Goal: Check status: Check status

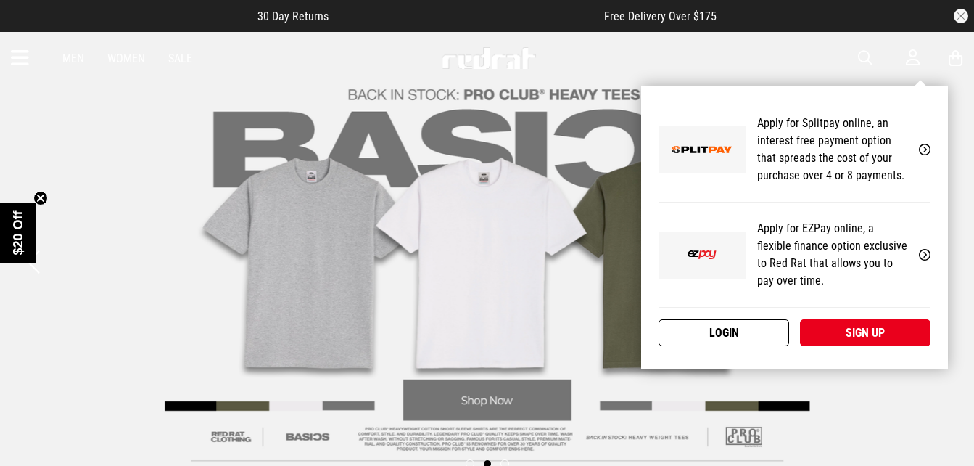
click at [739, 329] on link "Login" at bounding box center [723, 332] width 131 height 27
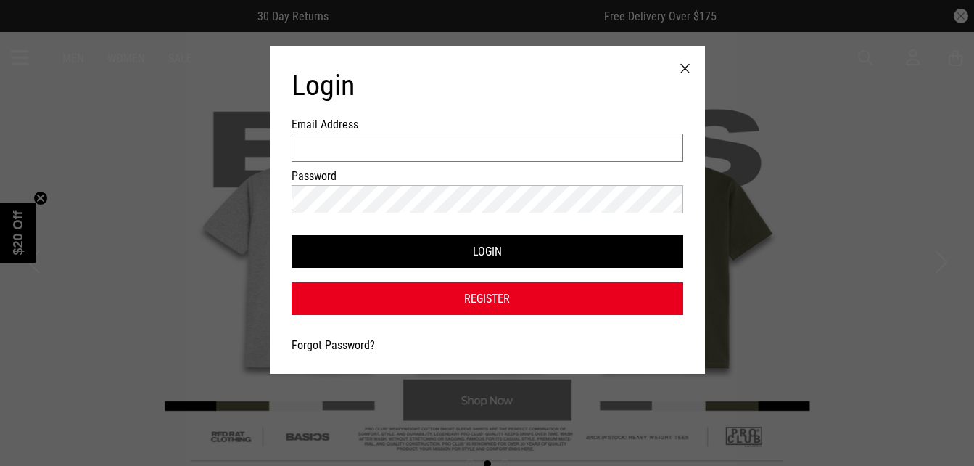
click at [624, 146] on input "Email Address" at bounding box center [488, 147] width 392 height 28
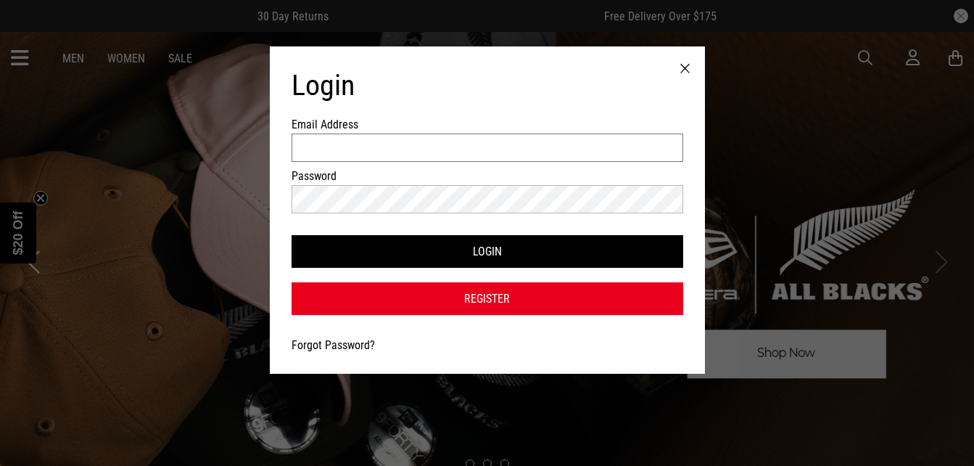
type input "**********"
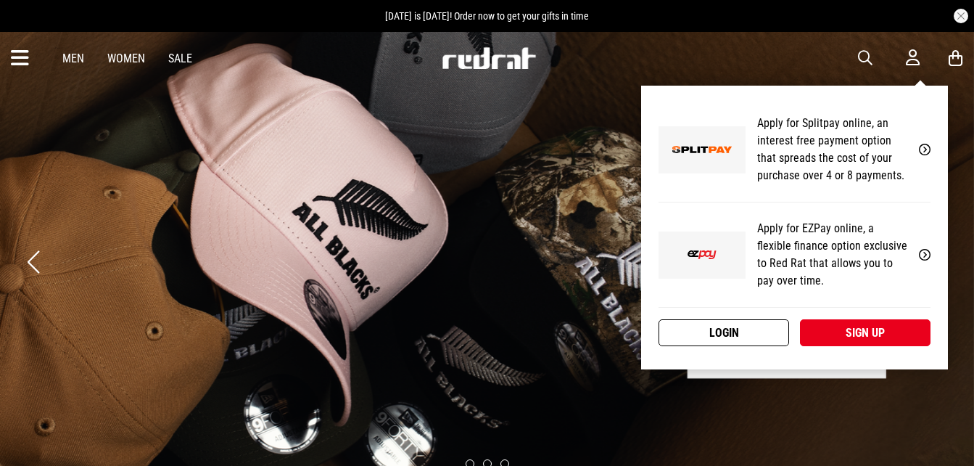
drag, startPoint x: 761, startPoint y: 352, endPoint x: 760, endPoint y: 323, distance: 28.3
click at [760, 323] on div "My Account Apply for Splitpay online, an interest free payment option that spre…" at bounding box center [794, 228] width 307 height 284
click at [760, 323] on link "Login" at bounding box center [723, 332] width 131 height 27
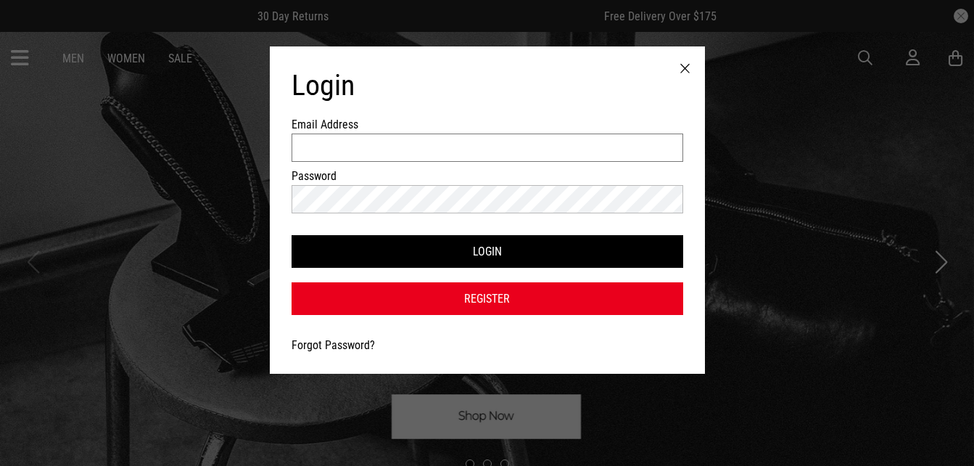
click at [583, 157] on input "Email Address" at bounding box center [488, 147] width 392 height 28
type input "**********"
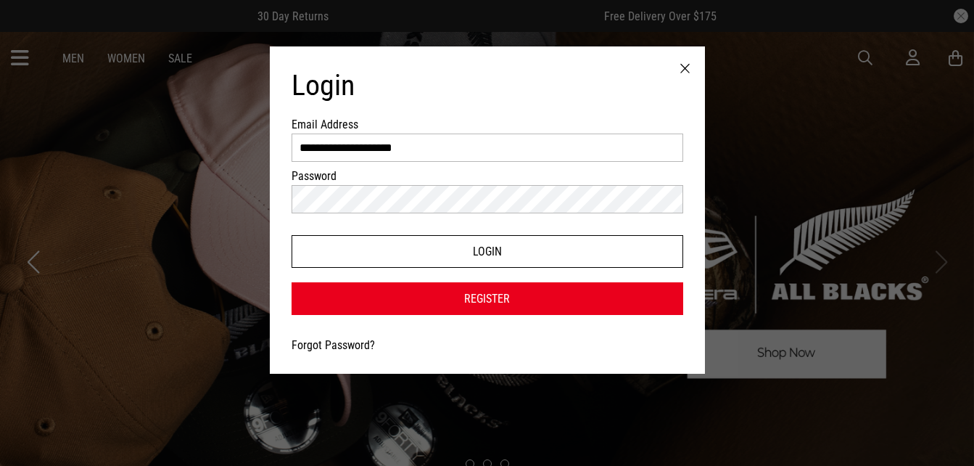
click at [571, 249] on button "Login" at bounding box center [488, 251] width 392 height 33
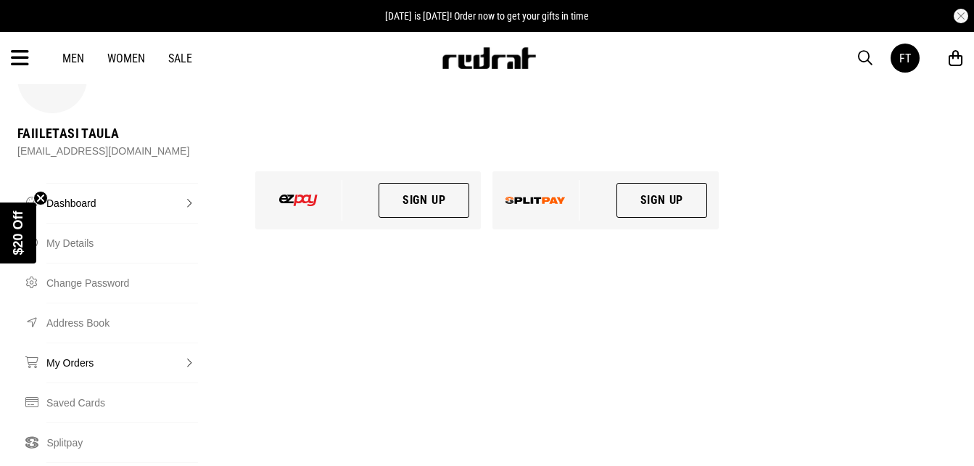
scroll to position [57, 0]
click at [75, 421] on link "Splitpay" at bounding box center [122, 441] width 152 height 40
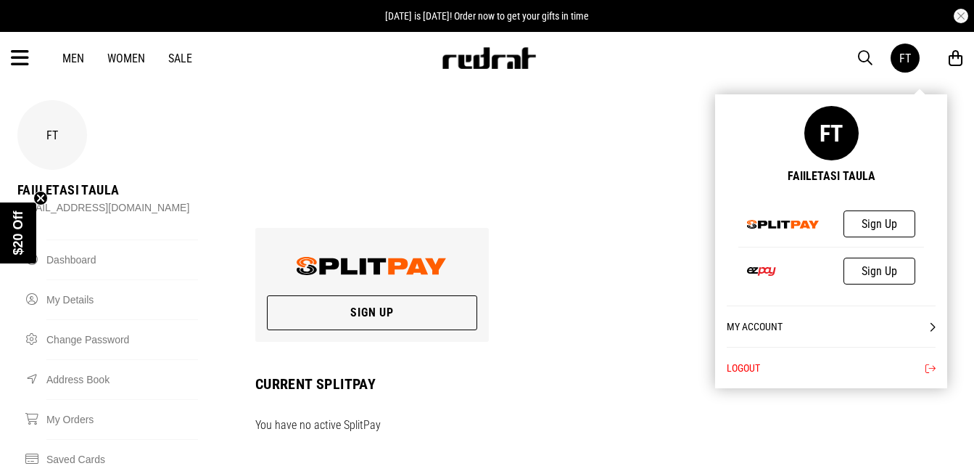
click at [798, 378] on button "Logout" at bounding box center [831, 367] width 209 height 41
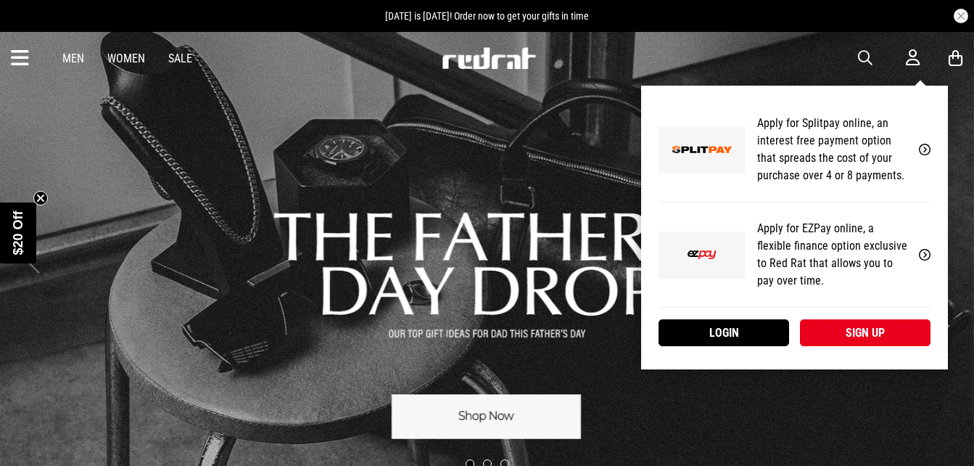
click at [909, 60] on icon at bounding box center [913, 58] width 14 height 18
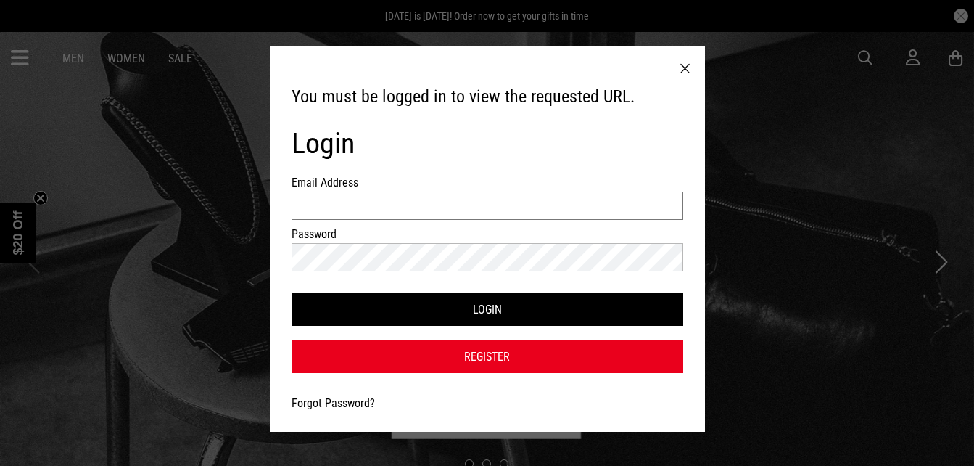
click at [438, 213] on input "Email Address" at bounding box center [488, 205] width 392 height 28
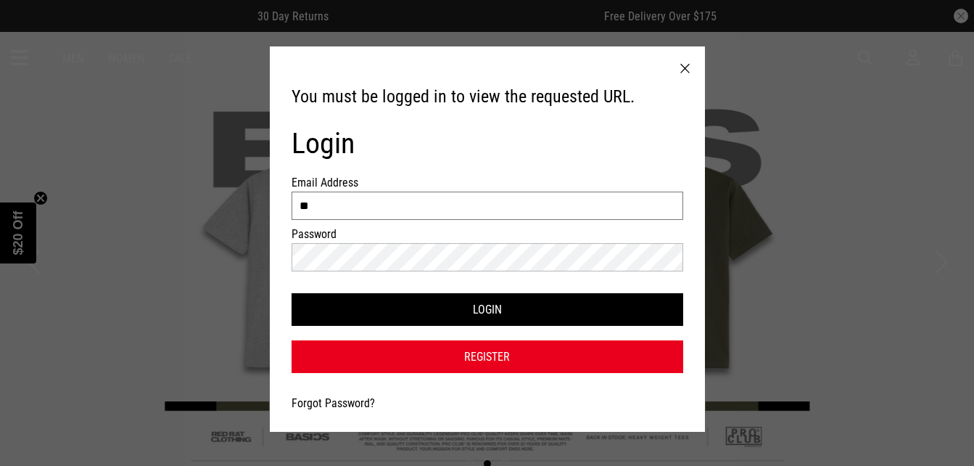
click at [292, 293] on button "Login" at bounding box center [488, 309] width 392 height 33
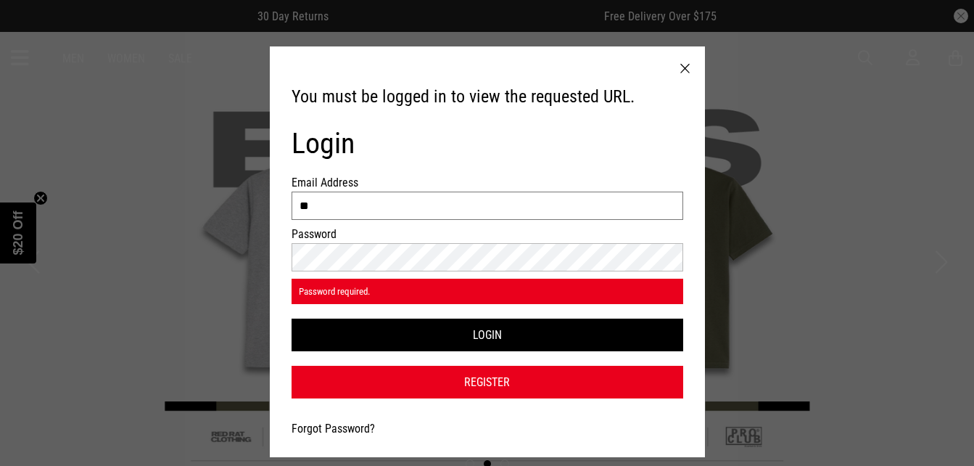
type input "**********"
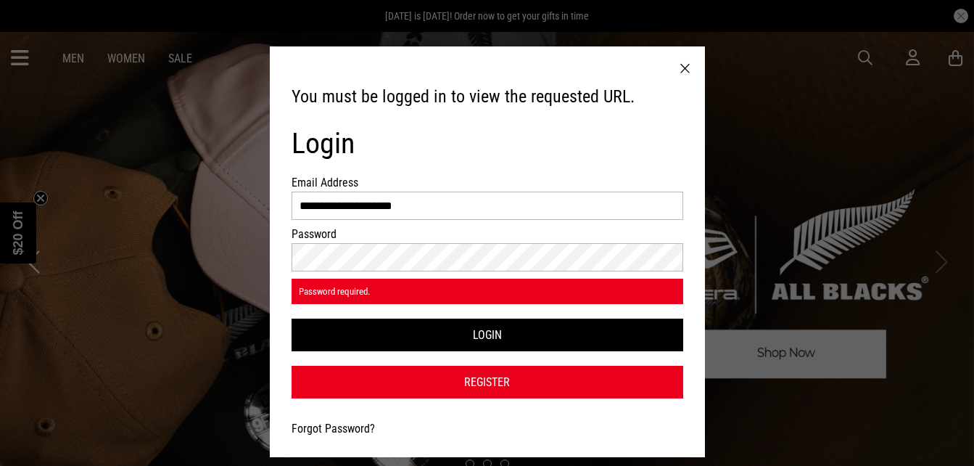
click at [553, 298] on div "Password required." at bounding box center [488, 290] width 392 height 25
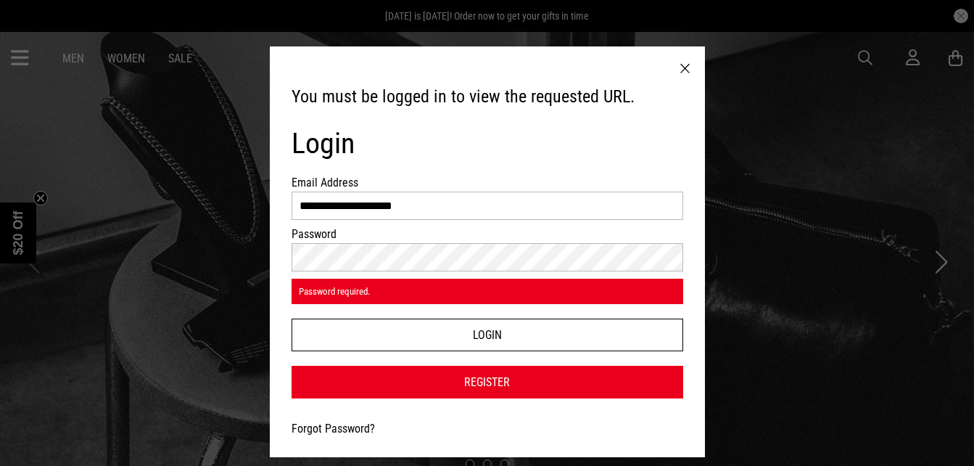
click at [508, 326] on button "Login" at bounding box center [488, 334] width 392 height 33
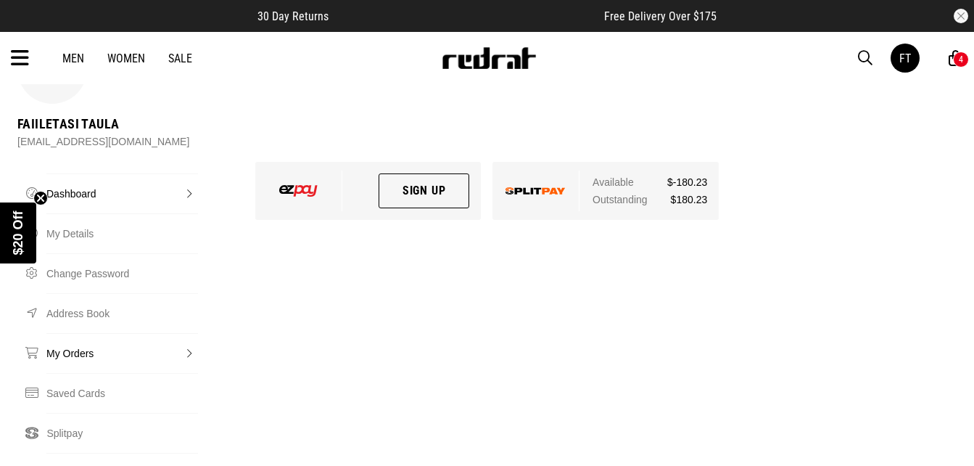
scroll to position [69, 0]
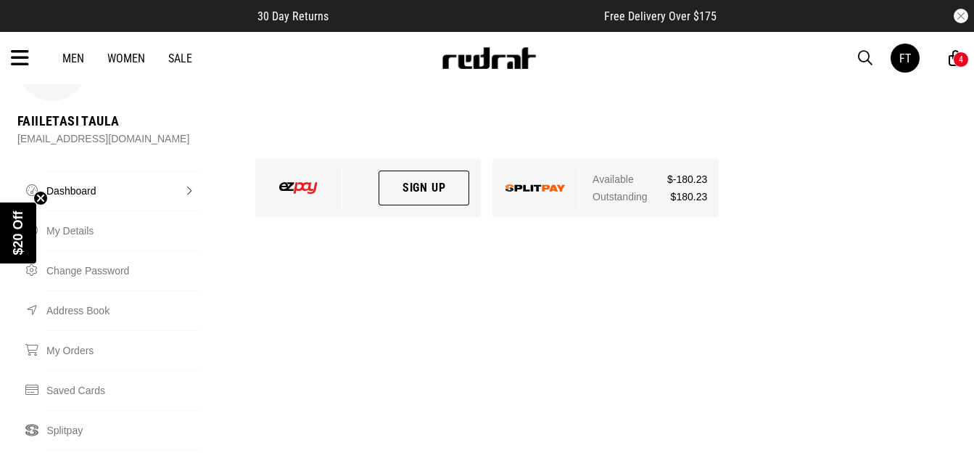
click at [540, 168] on div at bounding box center [535, 188] width 87 height 41
click at [68, 410] on link "Splitpay" at bounding box center [122, 430] width 152 height 40
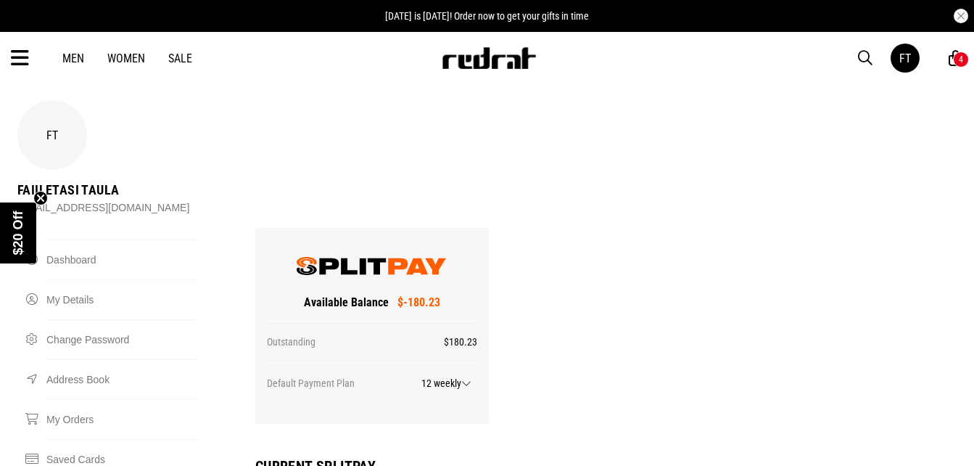
click at [471, 362] on div "Default Payment Plan 12 weekly" at bounding box center [372, 387] width 210 height 50
click at [465, 377] on span at bounding box center [466, 383] width 10 height 12
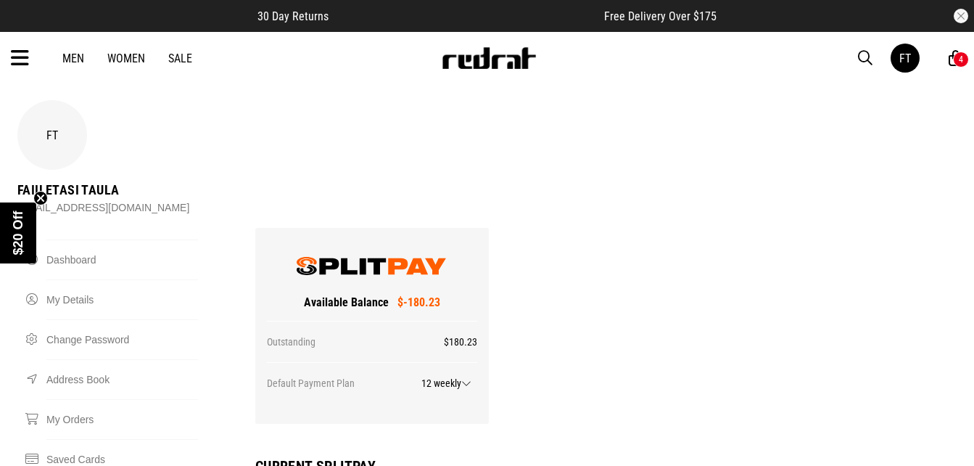
click at [462, 377] on span at bounding box center [466, 383] width 10 height 12
click at [621, 394] on div "Available Balance $-180.23 Outstanding $180.23 Default Payment Plan 12 weekly 6…" at bounding box center [605, 449] width 713 height 442
click at [465, 377] on span at bounding box center [466, 383] width 10 height 12
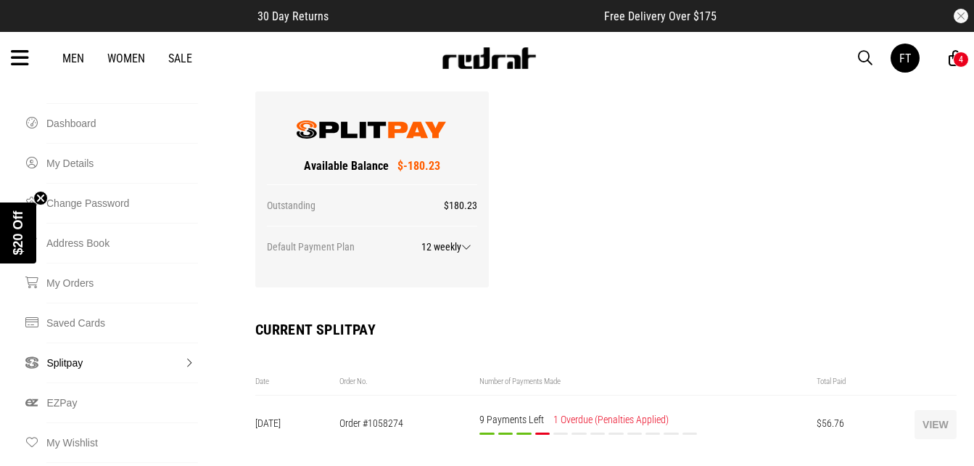
scroll to position [137, 0]
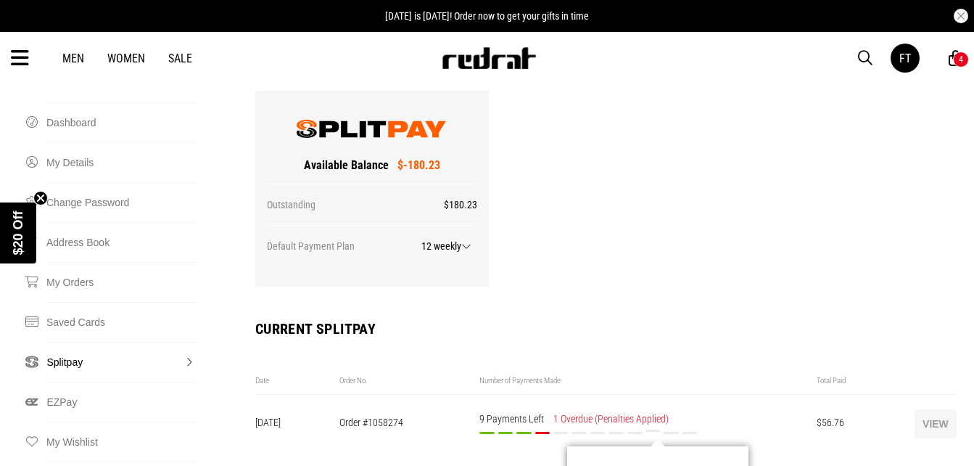
click at [653, 431] on div "Payment 10/12 Payment to be made on or before 08/10/2025 $22.53 PAY NOW" at bounding box center [652, 439] width 15 height 17
click at [935, 409] on button "View" at bounding box center [935, 423] width 42 height 29
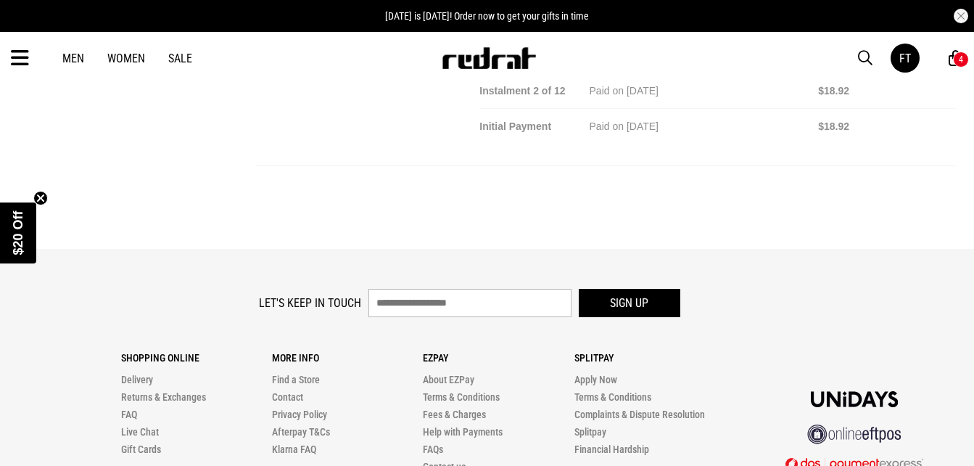
scroll to position [1046, 0]
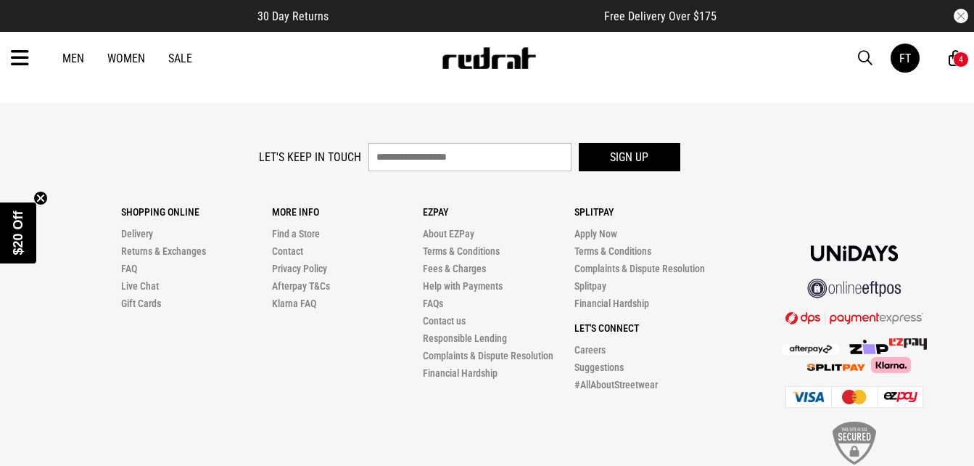
drag, startPoint x: 809, startPoint y: 339, endPoint x: 683, endPoint y: 446, distance: 165.7
drag, startPoint x: 683, startPoint y: 446, endPoint x: 558, endPoint y: 384, distance: 139.5
click at [558, 384] on div "Shopping Online Delivery Returns & Exchanges FAQ Live Chat Gift Cards More Info…" at bounding box center [487, 322] width 951 height 289
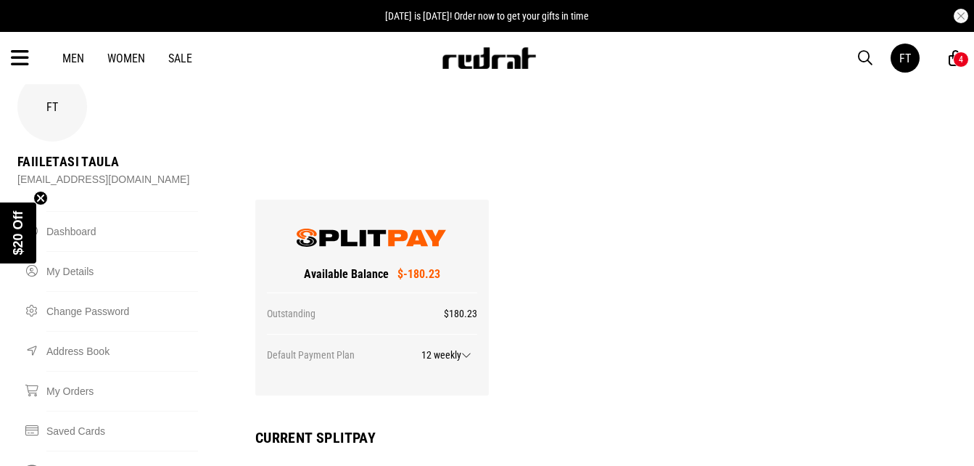
scroll to position [0, 0]
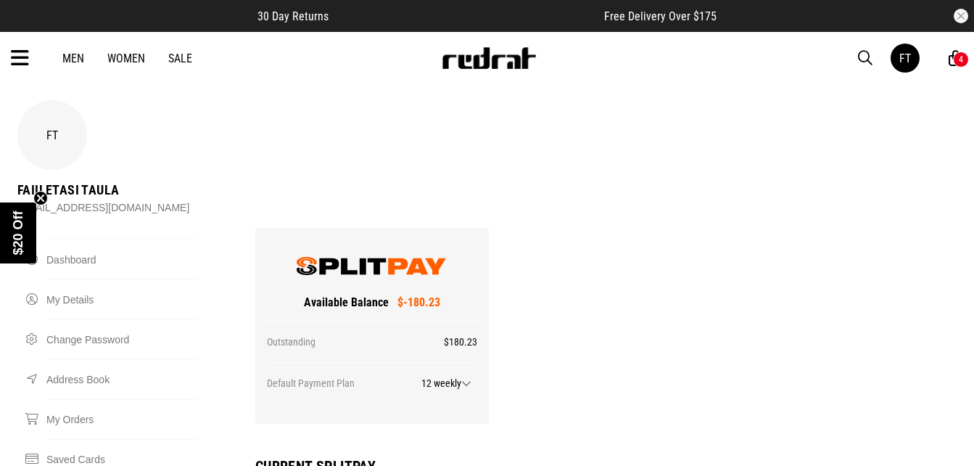
drag, startPoint x: 940, startPoint y: 0, endPoint x: 515, endPoint y: 305, distance: 522.8
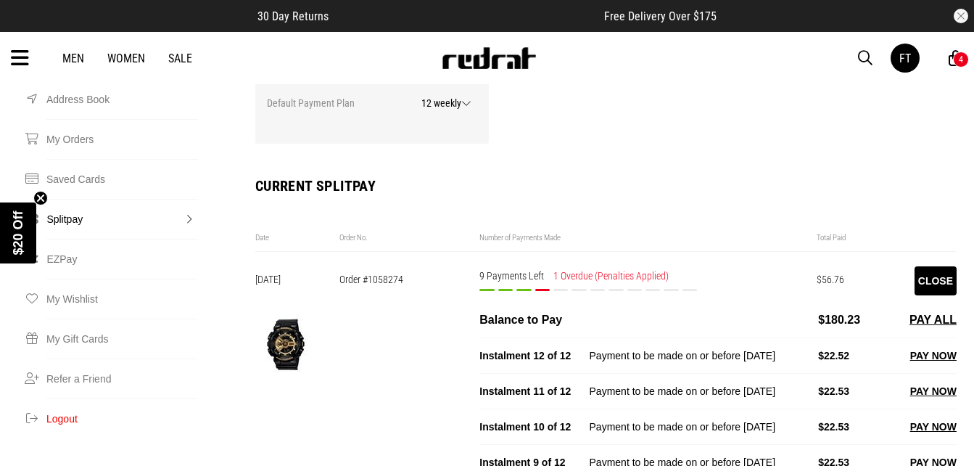
scroll to position [310, 0]
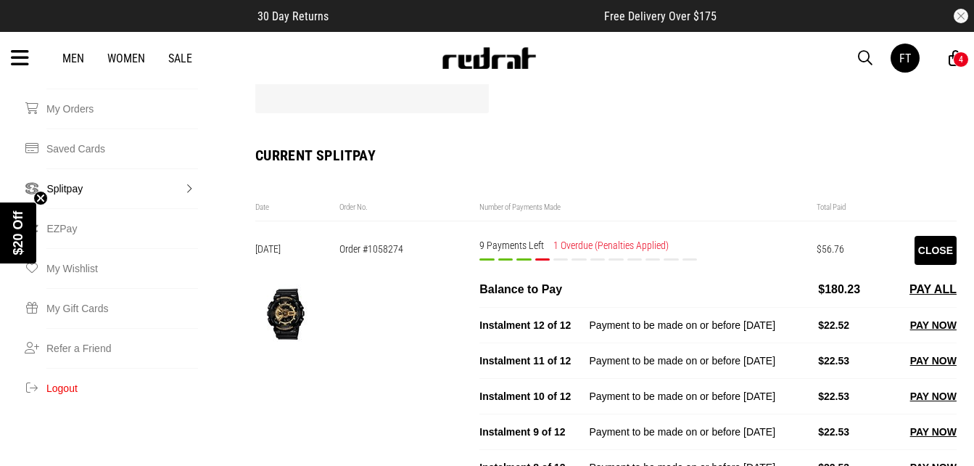
click at [649, 188] on div "Date Order No. Number of Payments Made Total Paid View 06/08/2025 Order #105827…" at bounding box center [605, 475] width 701 height 575
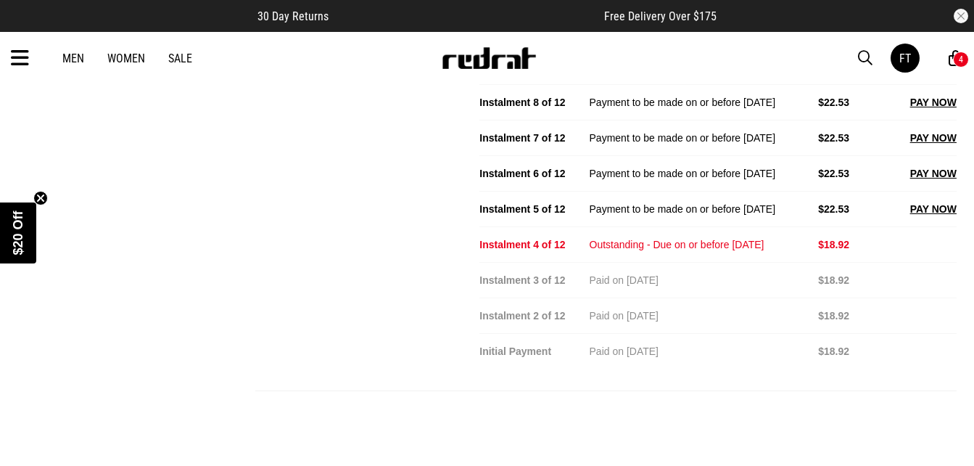
scroll to position [677, 0]
